Goal: Find specific page/section

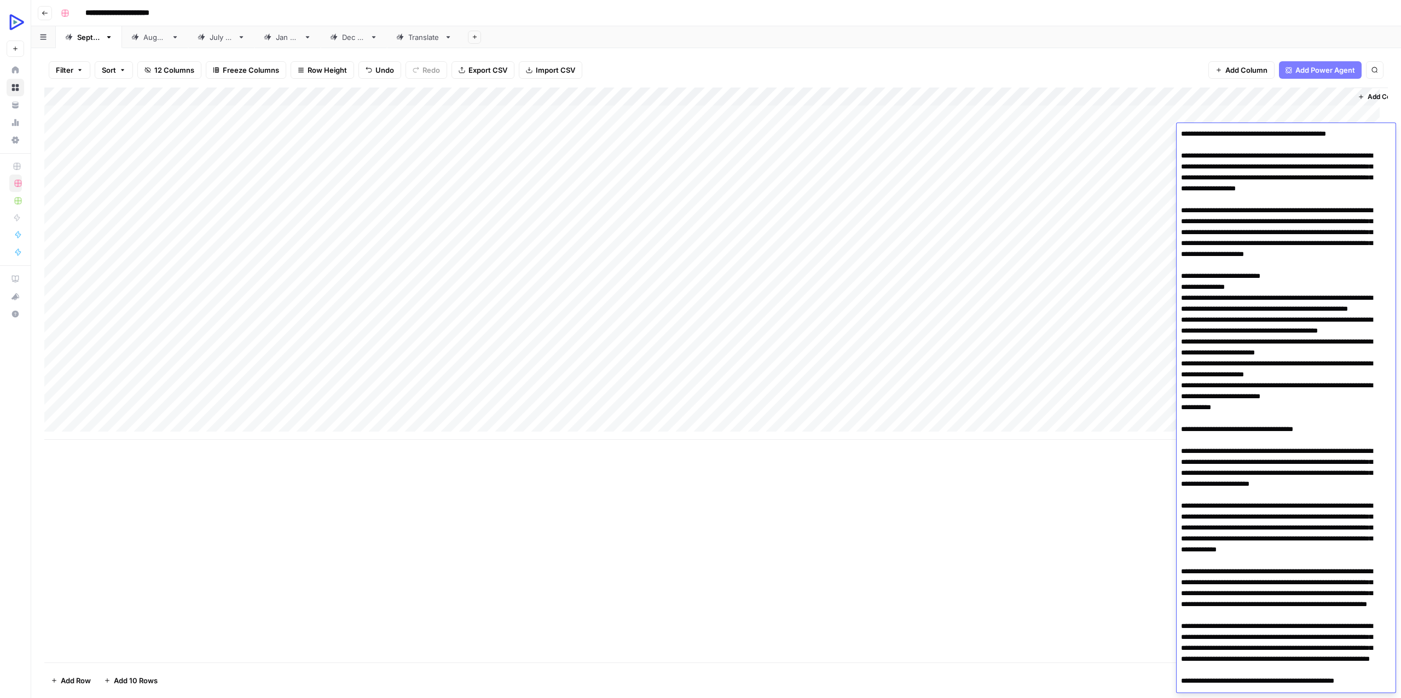
scroll to position [1977, 0]
